Goal: Find specific page/section: Find specific page/section

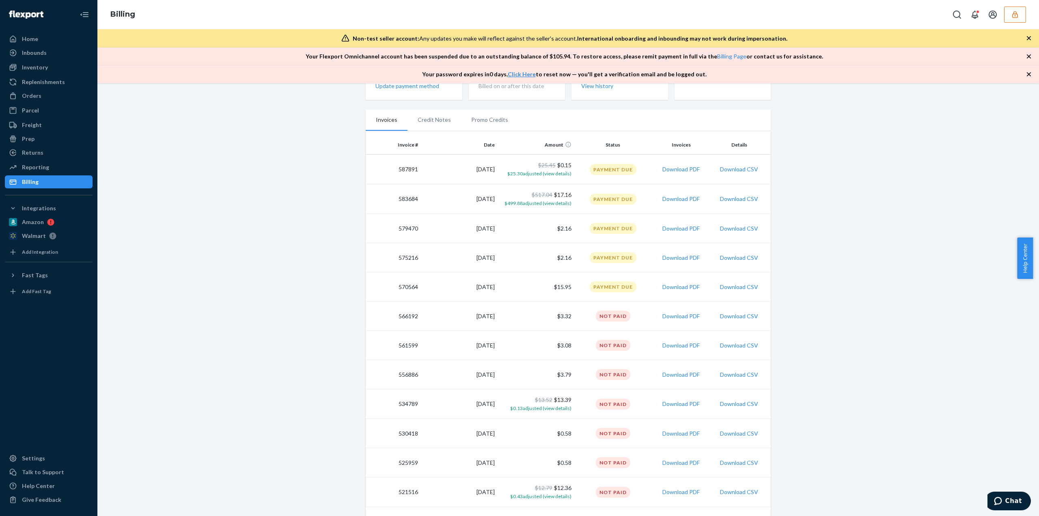
click at [1011, 19] on button "button" at bounding box center [1015, 14] width 22 height 16
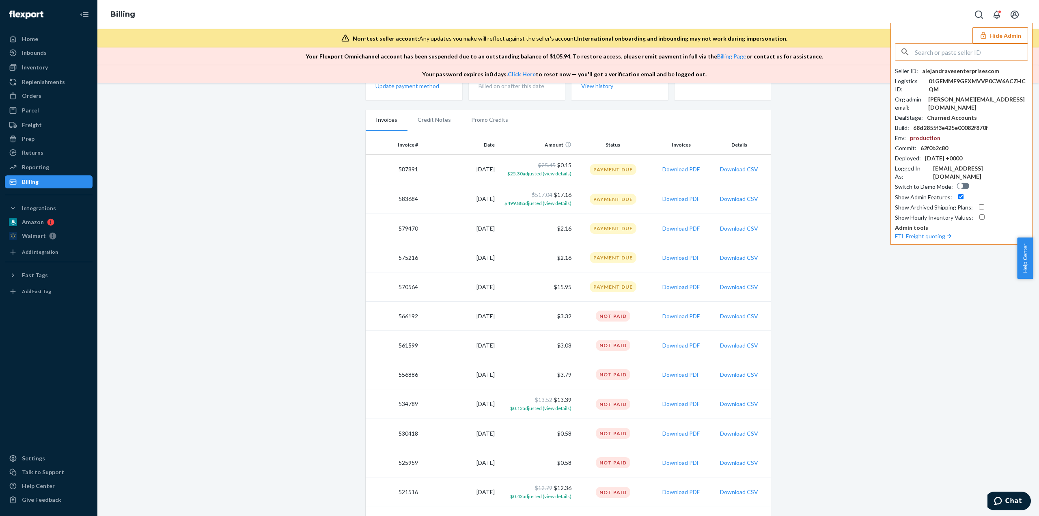
click at [940, 52] on input "text" at bounding box center [970, 52] width 113 height 16
type input "danilagiftsllcyahoocom"
click at [971, 73] on li "danilagiftsllcyahoocom danilagiftsllc@yahoo.com" at bounding box center [963, 75] width 137 height 25
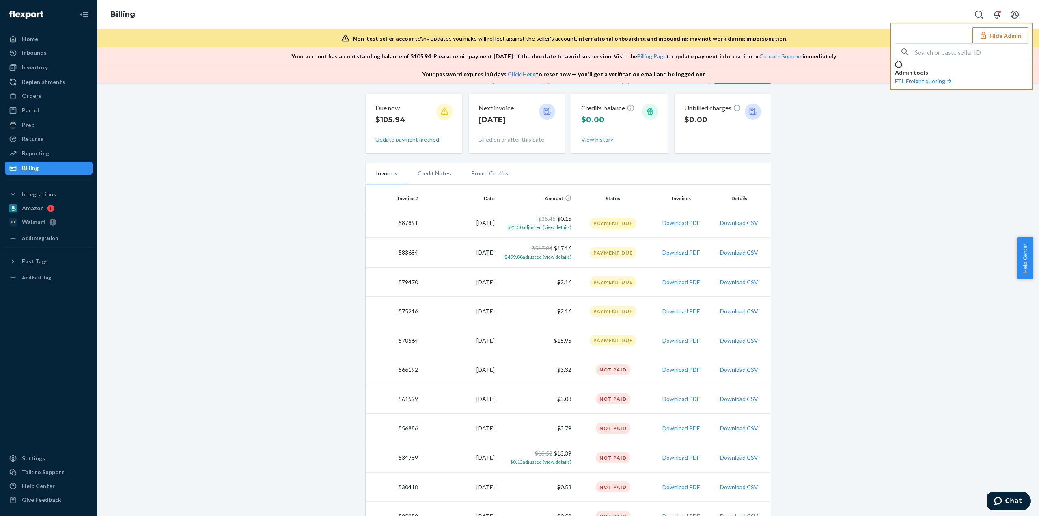
scroll to position [135, 0]
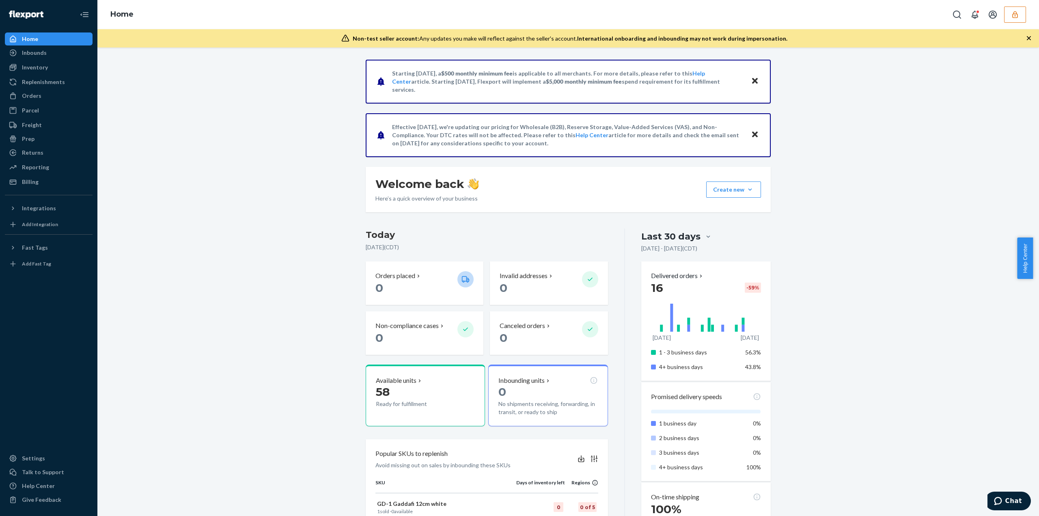
click at [1028, 18] on div "Home" at bounding box center [567, 14] width 941 height 29
click at [1016, 12] on icon "button" at bounding box center [1014, 14] width 5 height 7
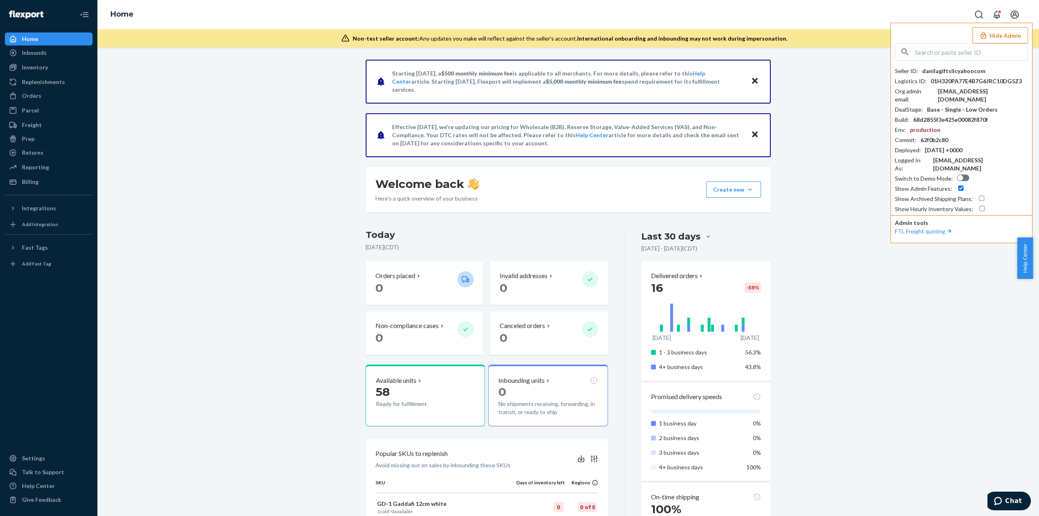
click at [955, 65] on div "Seller ID : danilagiftsllcyahoocom Logistics ID : 01H320PA77E4B7G6JRC10DG5Z3 Or…" at bounding box center [961, 128] width 133 height 170
click at [949, 68] on div "danilagiftsllcyahoocom" at bounding box center [953, 71] width 63 height 8
copy div "danilagiftsllcyahoocom"
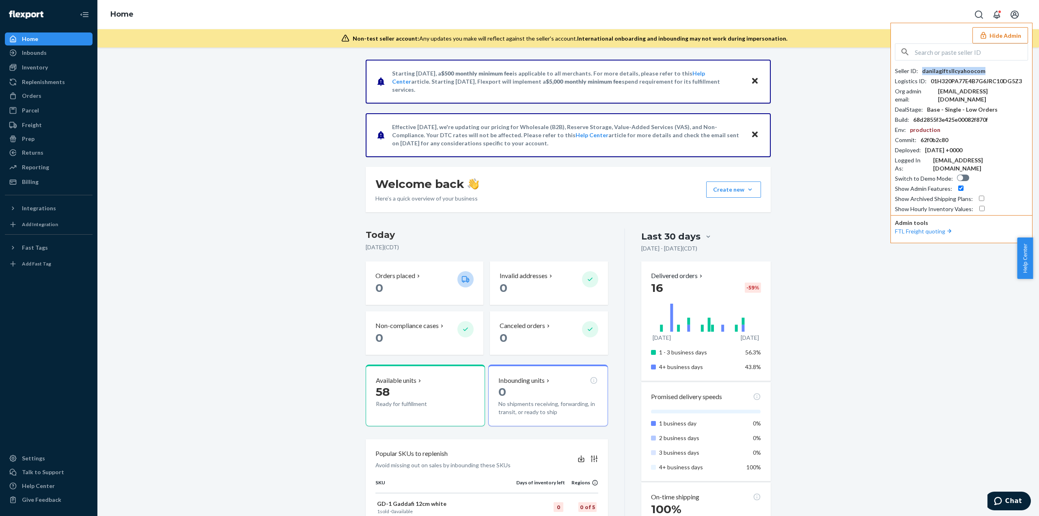
copy div "danilagiftsllcyahoocom"
